Goal: Find specific page/section

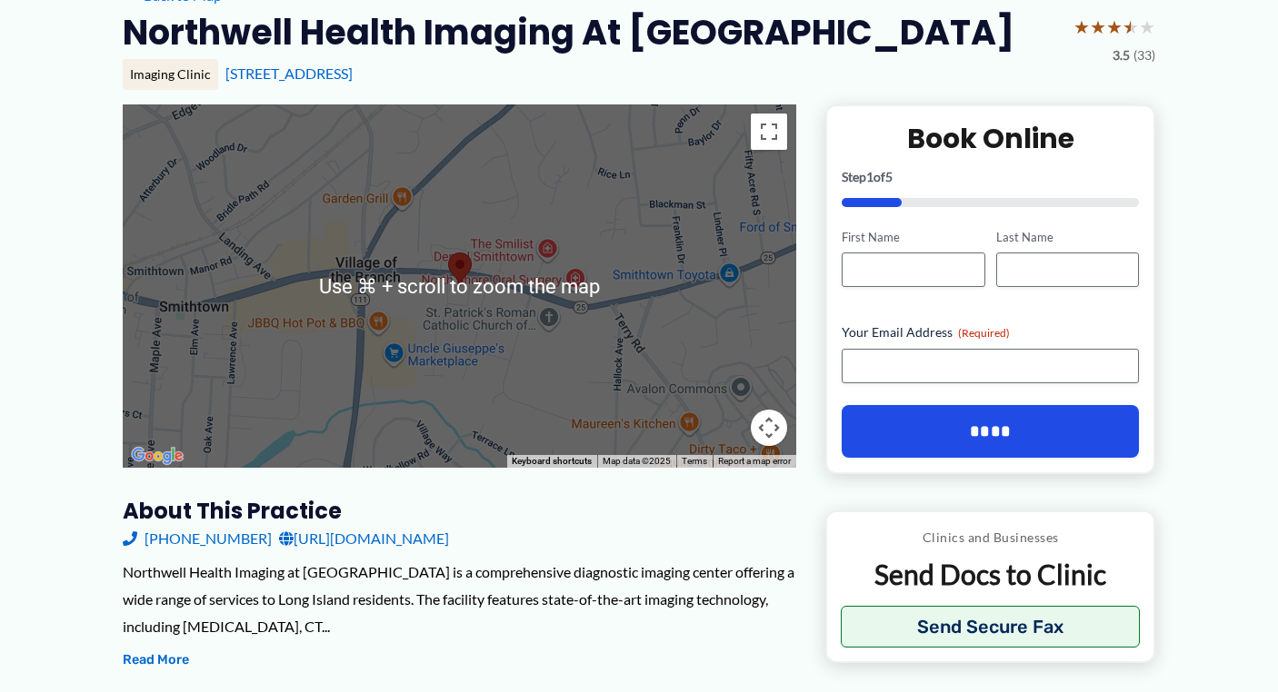
scroll to position [161, 0]
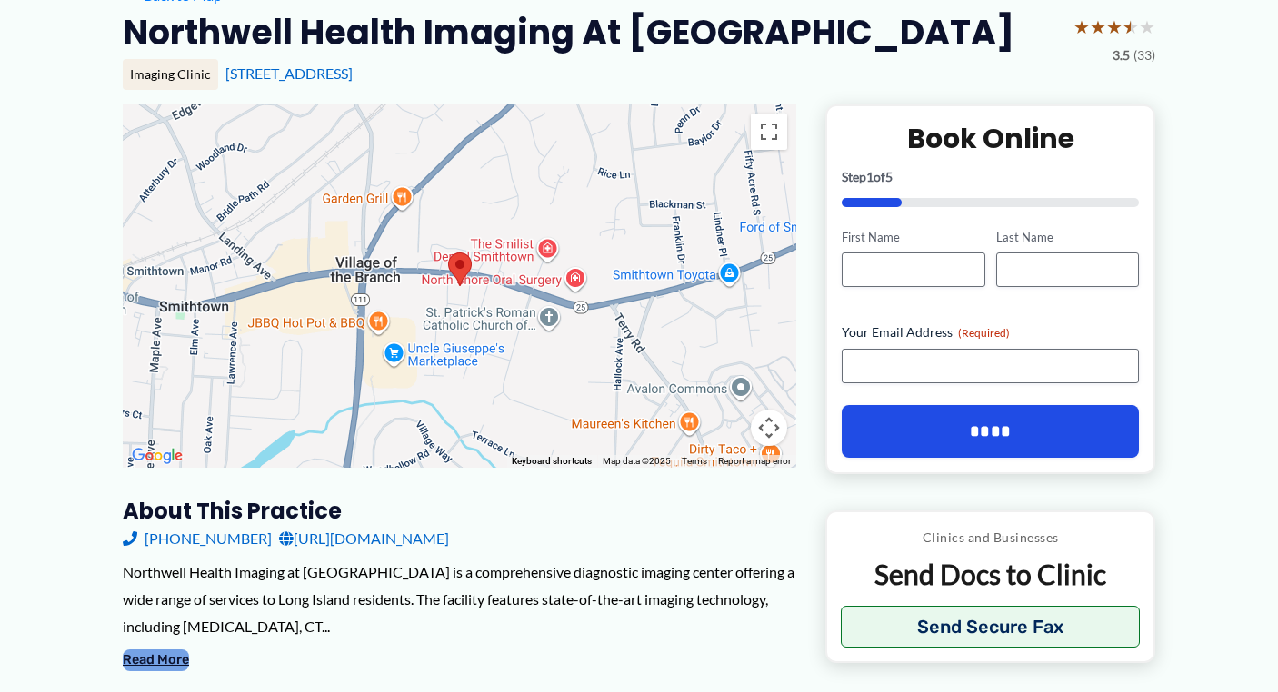
click at [152, 650] on button "Read More" at bounding box center [156, 661] width 66 height 22
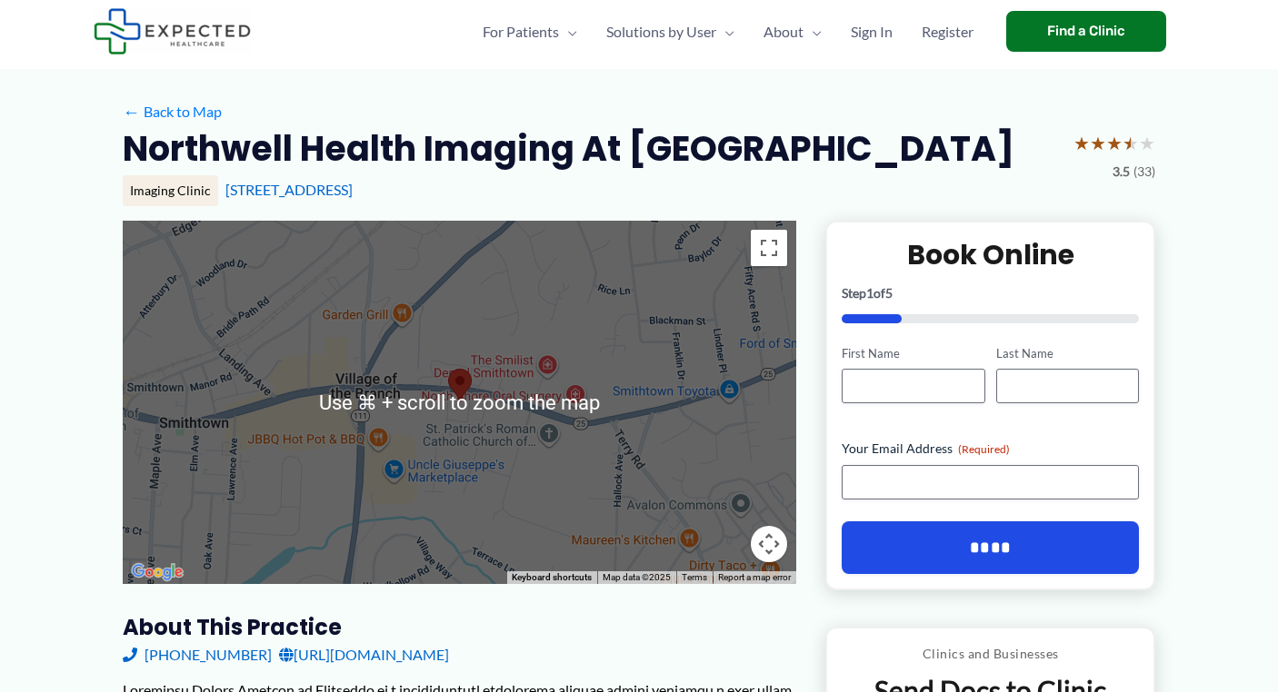
scroll to position [43, 0]
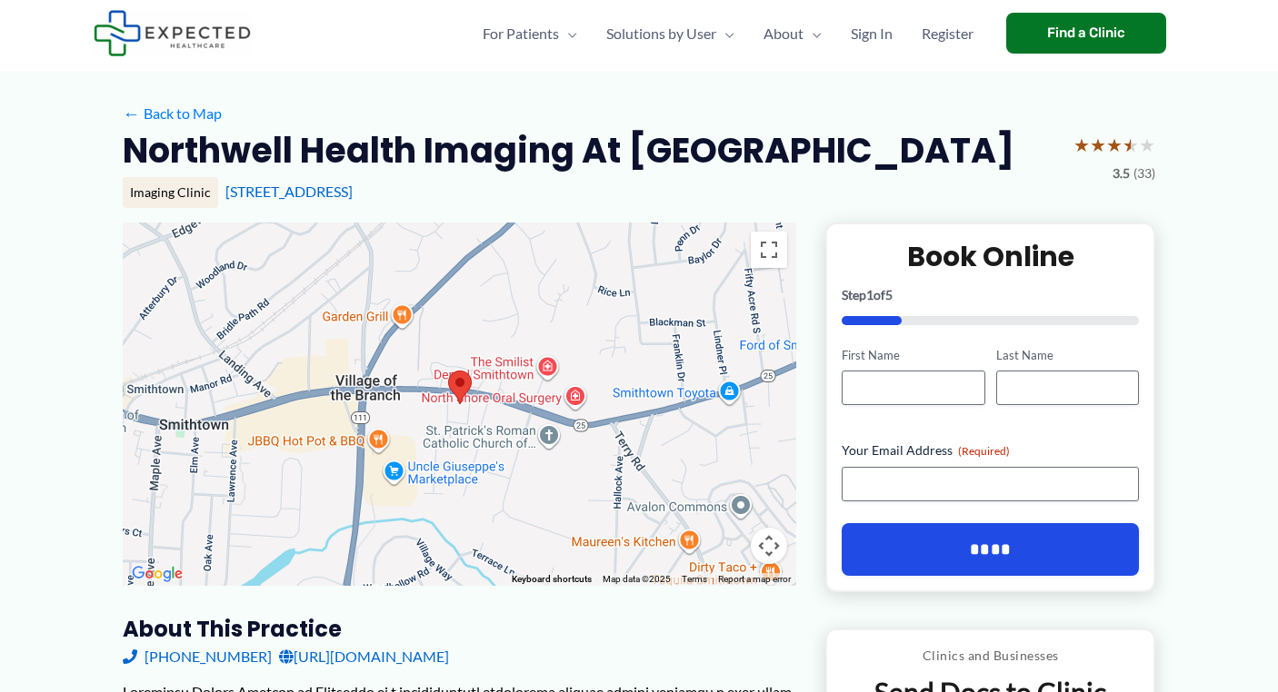
click at [483, 433] on div at bounding box center [459, 404] width 673 height 363
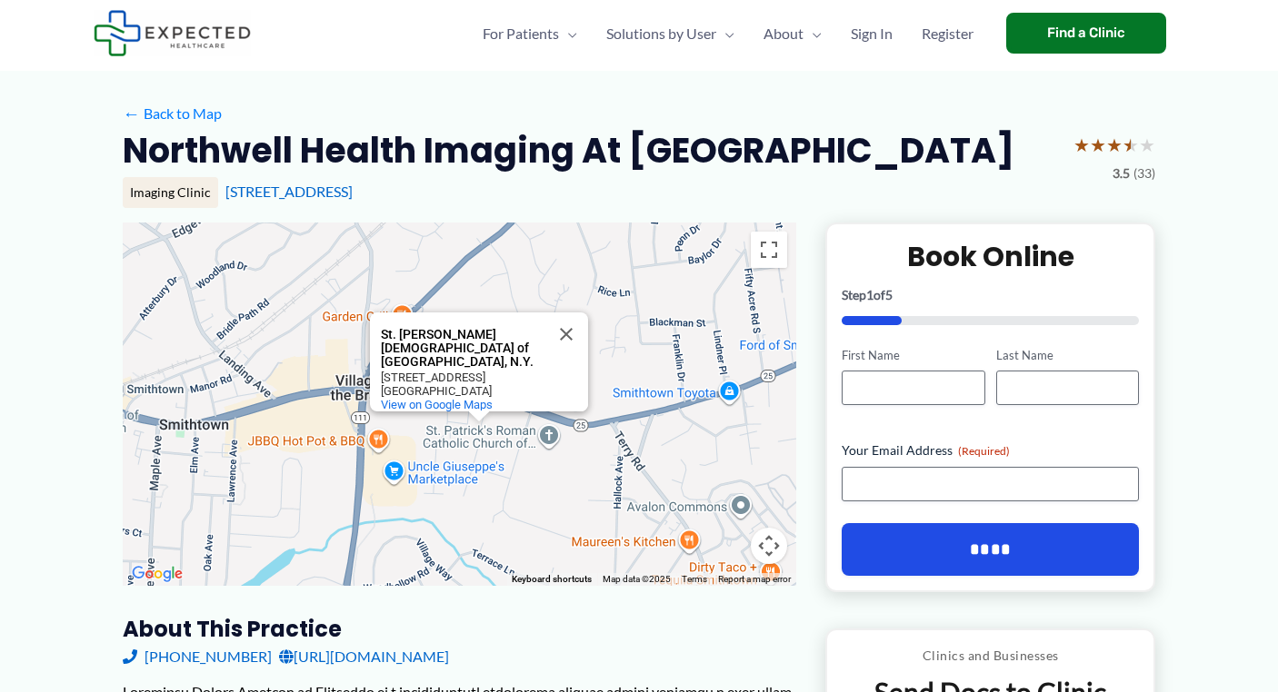
click at [508, 503] on div "St. Patrick's Roman Catholic Church of Smithtown, N.Y. St. Patrick's Roman Cath…" at bounding box center [459, 404] width 673 height 363
click at [418, 472] on div "St. Patrick's Roman Catholic Church of Smithtown, N.Y. St. Patrick's Roman Cath…" at bounding box center [459, 404] width 673 height 363
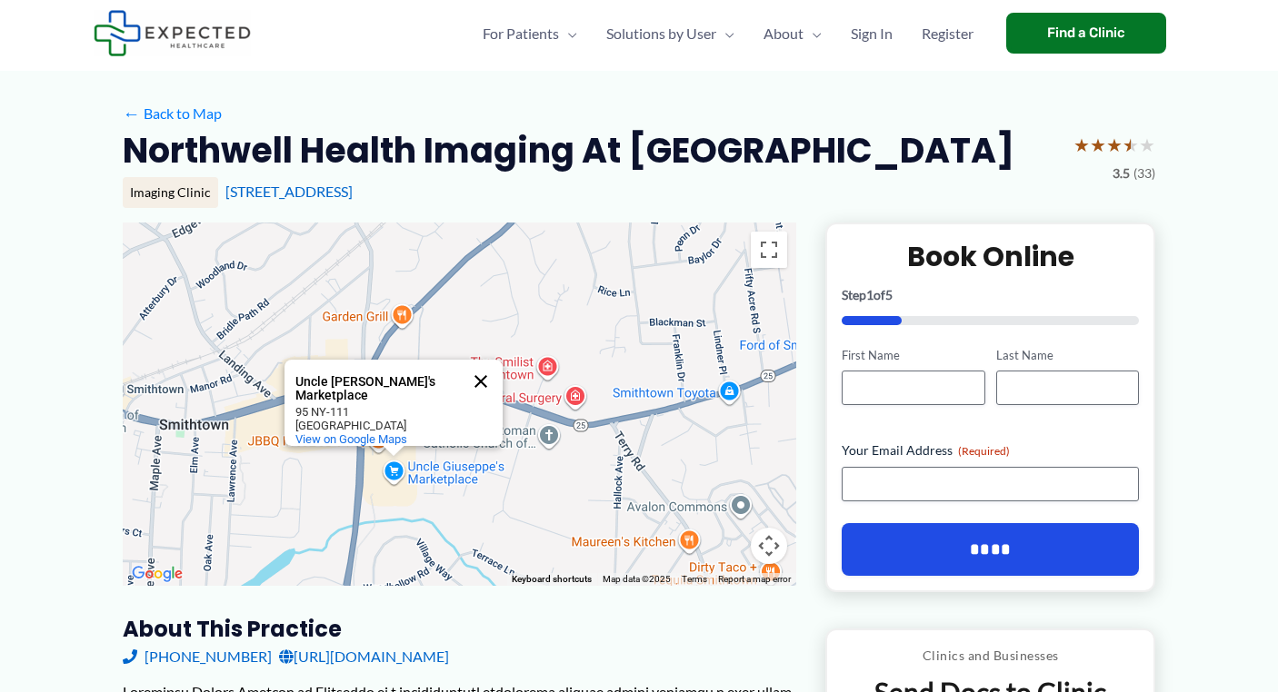
click at [489, 370] on button "Close" at bounding box center [481, 382] width 44 height 44
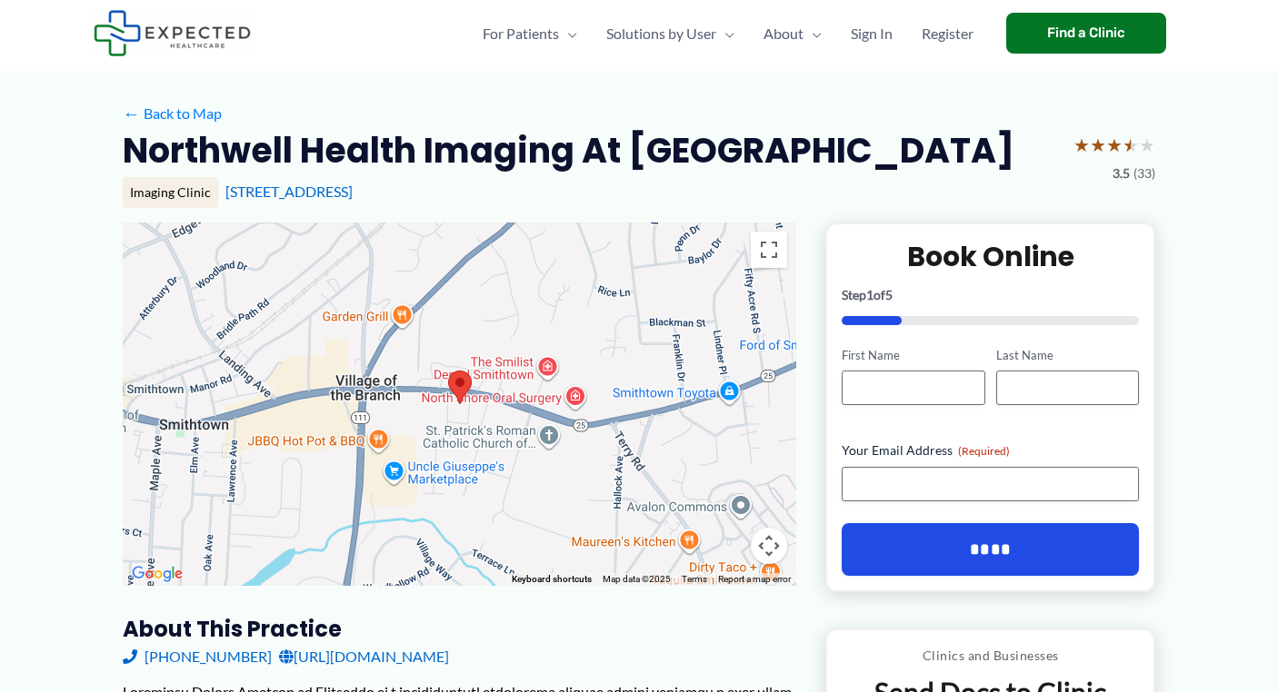
click at [448, 371] on area at bounding box center [448, 371] width 0 height 0
click at [550, 361] on div at bounding box center [459, 404] width 673 height 363
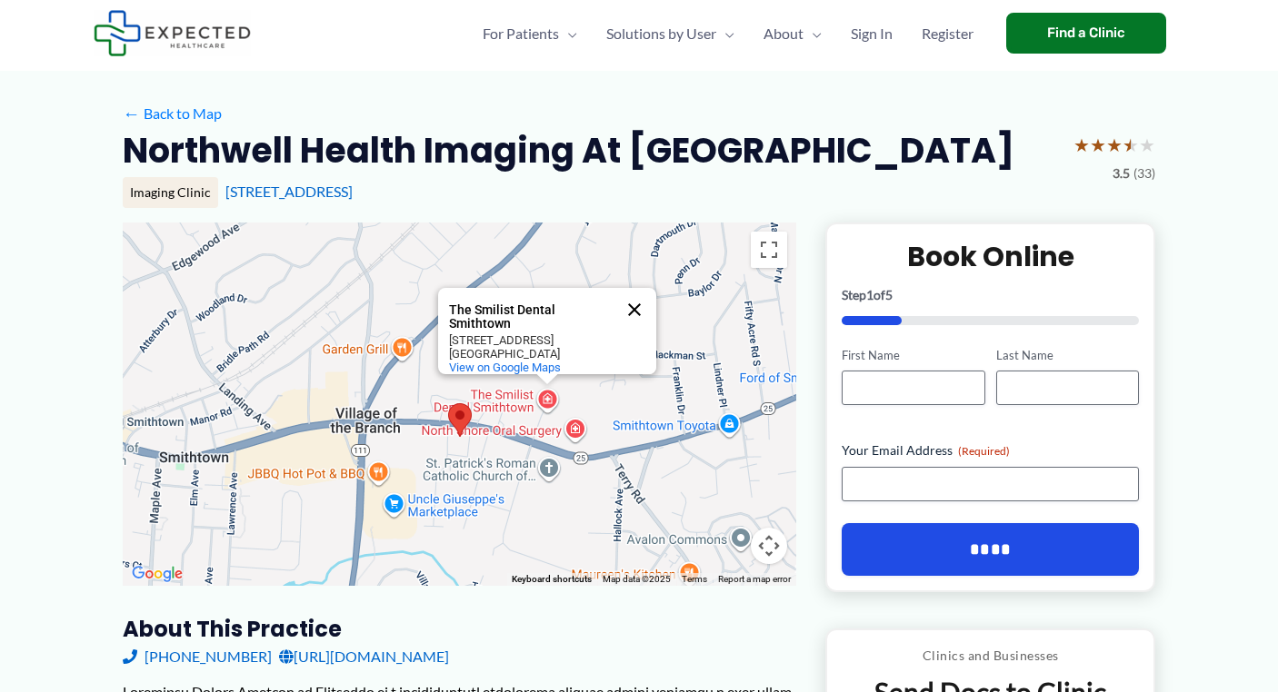
click at [635, 288] on button "Close" at bounding box center [634, 310] width 44 height 44
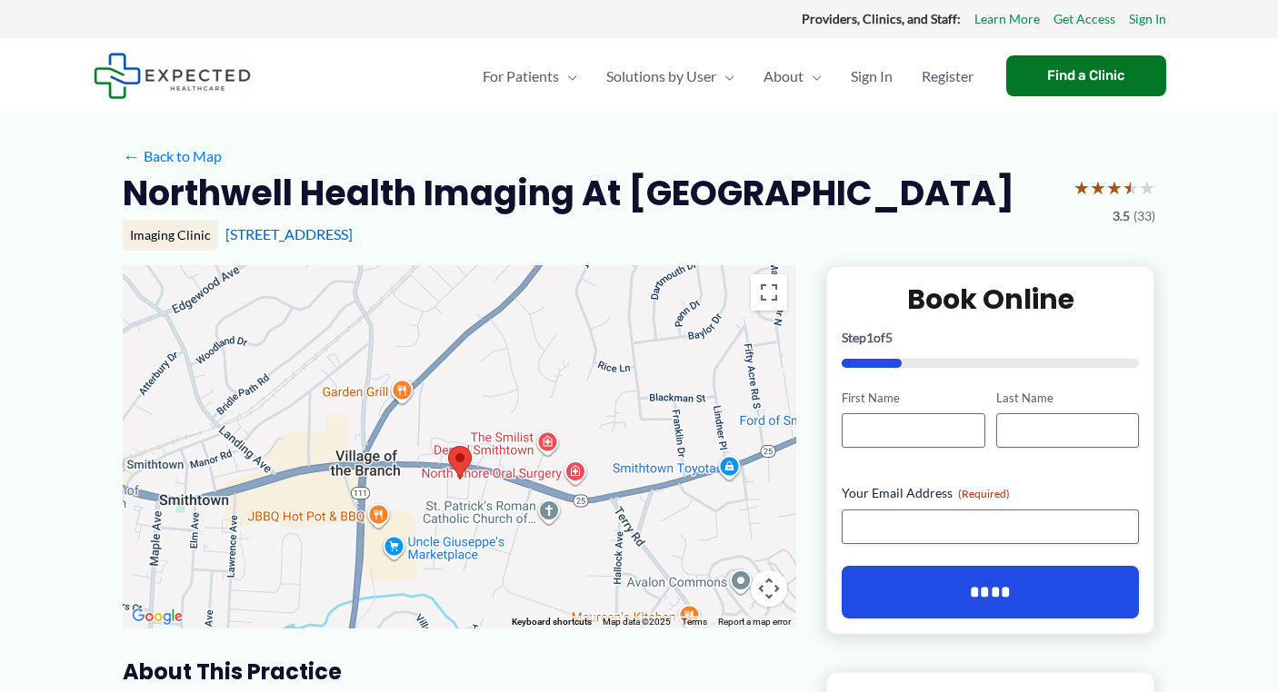
scroll to position [0, 0]
click at [189, 94] on img at bounding box center [172, 76] width 157 height 46
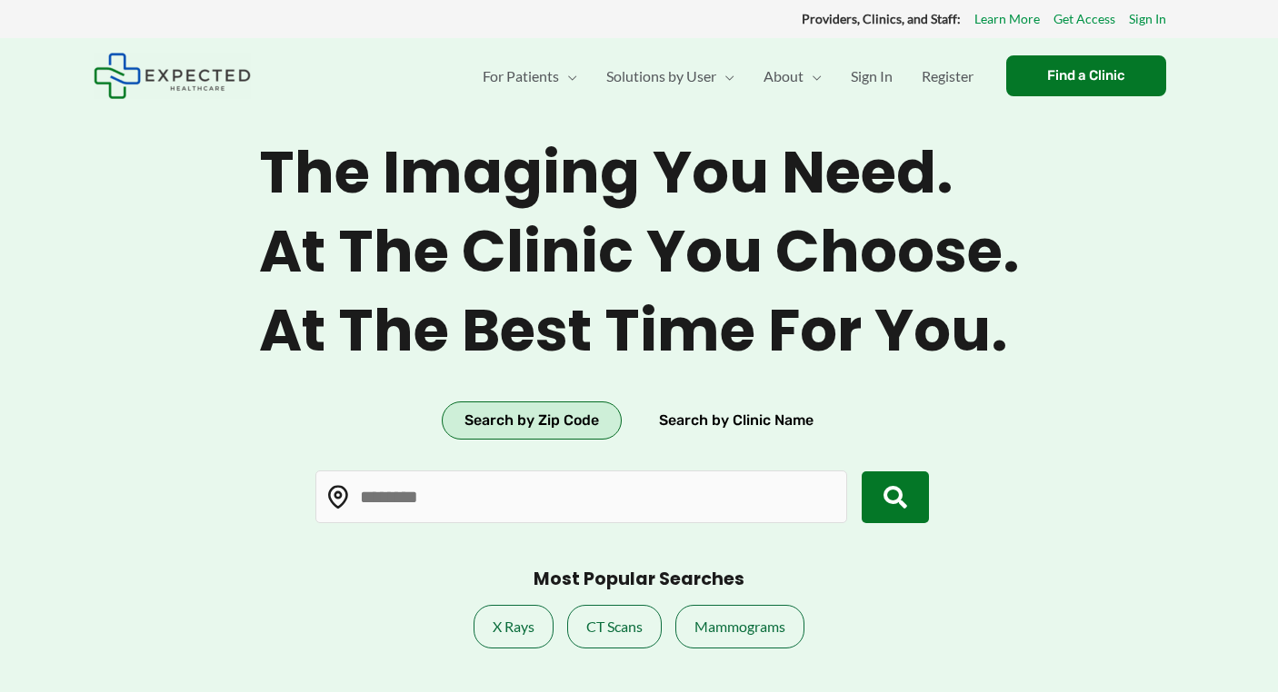
type input "*****"
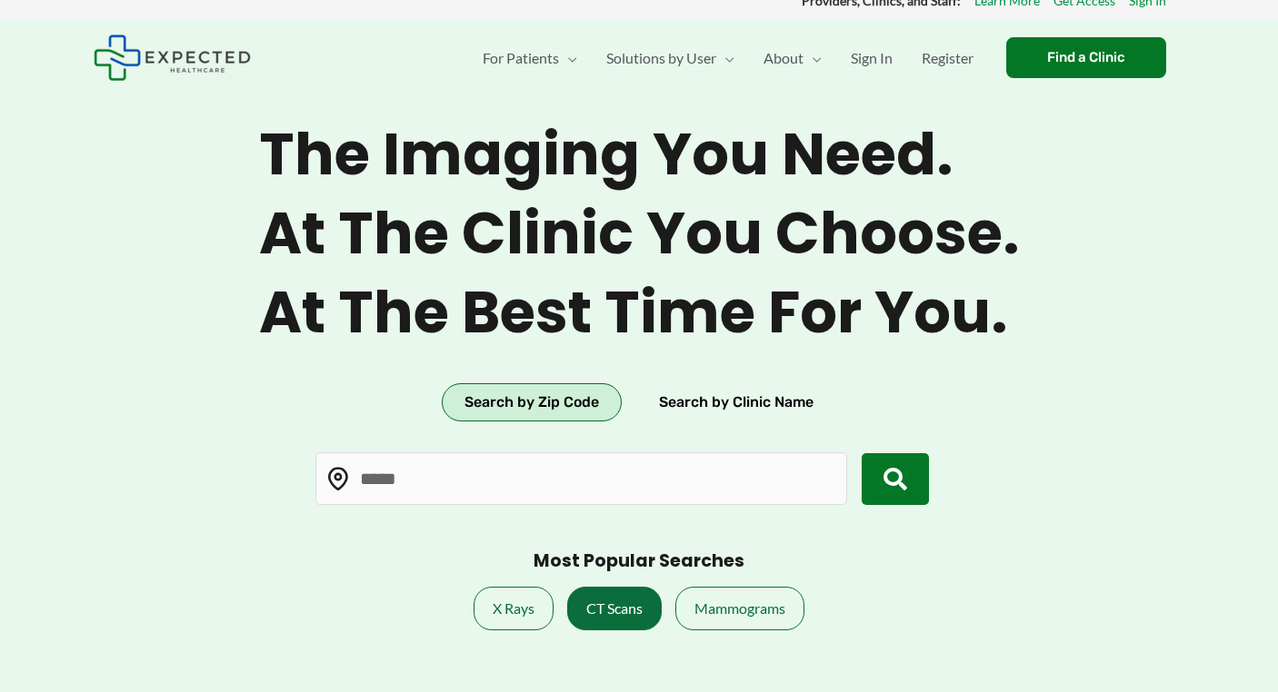
scroll to position [25, 0]
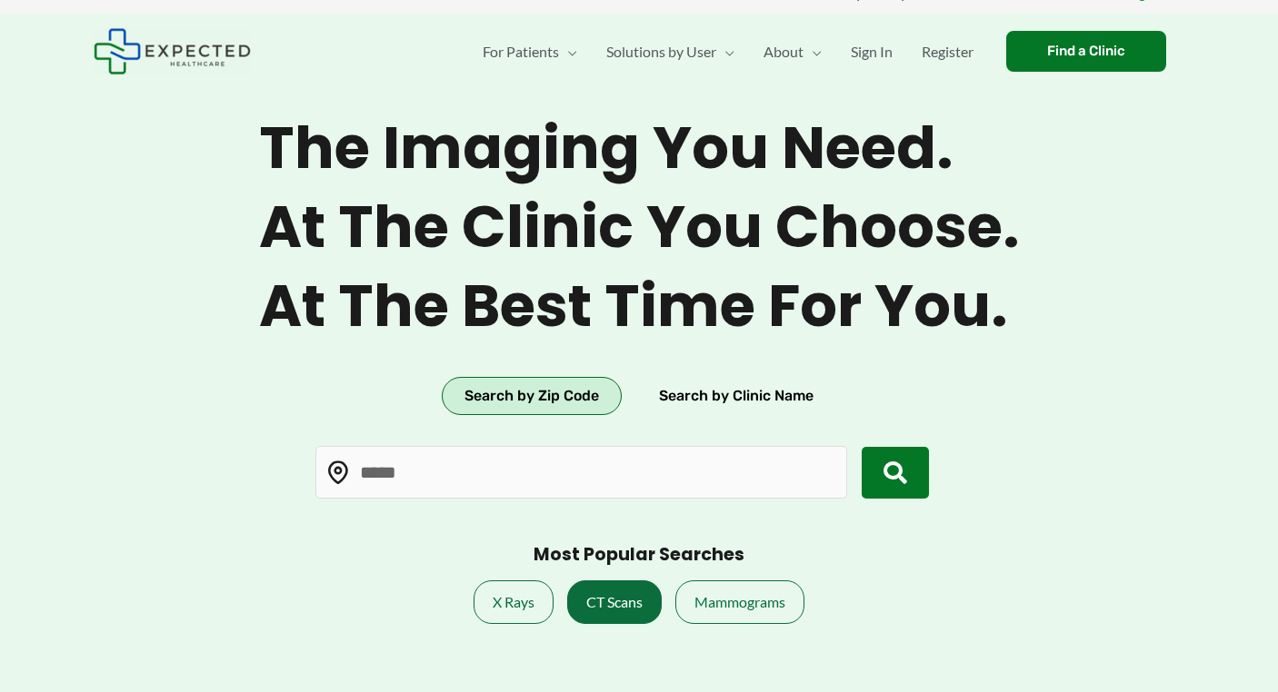
click at [579, 612] on link "CT Scans" at bounding box center [614, 603] width 95 height 44
